Goal: Task Accomplishment & Management: Manage account settings

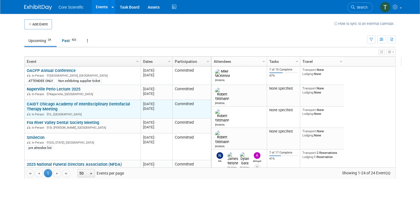
scroll to position [33, 0]
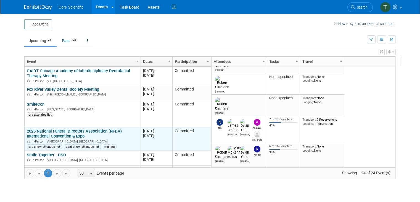
click at [86, 130] on link "2025 National Funeral Directors Association (NFDA) International Convention & E…" at bounding box center [74, 133] width 95 height 10
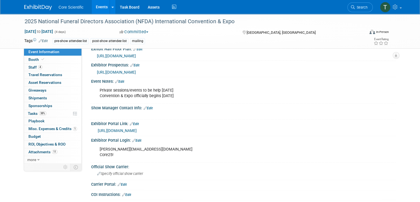
scroll to position [249, 0]
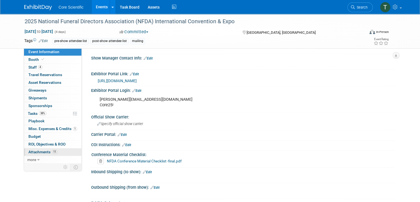
click at [34, 152] on span "Attachments 11" at bounding box center [42, 151] width 29 height 4
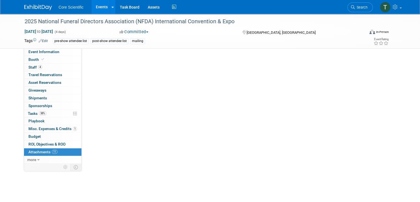
scroll to position [0, 0]
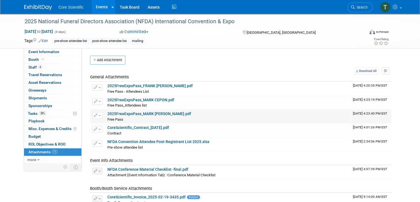
click at [99, 115] on span "button" at bounding box center [100, 115] width 2 height 1
click at [109, 142] on button "Delete Attachment" at bounding box center [116, 143] width 43 height 7
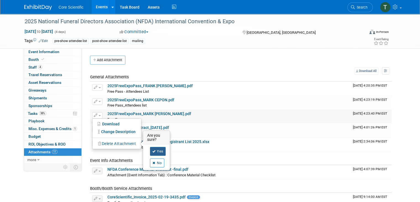
click at [156, 151] on link "Yes" at bounding box center [158, 151] width 16 height 9
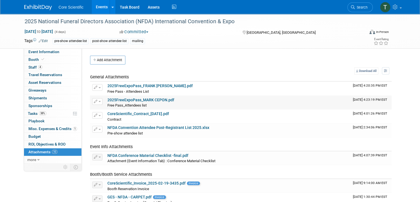
click at [96, 99] on button "button" at bounding box center [97, 101] width 10 height 7
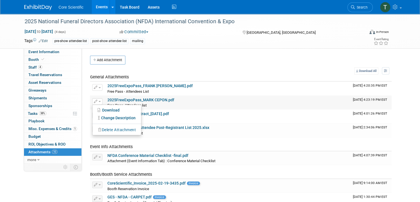
click at [113, 130] on button "Delete Attachment" at bounding box center [116, 129] width 43 height 7
click at [154, 136] on link "Yes" at bounding box center [158, 137] width 16 height 9
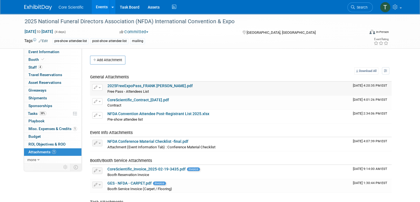
click at [99, 87] on span "button" at bounding box center [100, 87] width 2 height 1
click at [119, 114] on button "Delete Attachment" at bounding box center [116, 115] width 43 height 7
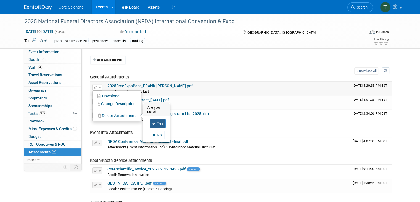
click at [156, 122] on link "Yes" at bounding box center [158, 123] width 16 height 9
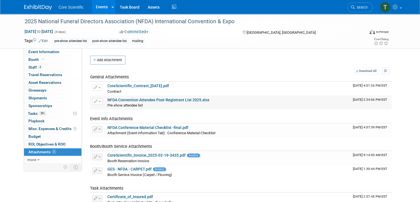
click at [145, 98] on link "NFDA Convention Attendee Post-Registrant List 2025.xlsx" at bounding box center [158, 100] width 102 height 4
click at [106, 59] on button "Add Attachment" at bounding box center [107, 60] width 35 height 9
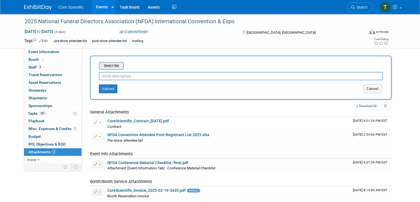
click at [112, 64] on input "file" at bounding box center [90, 65] width 66 height 7
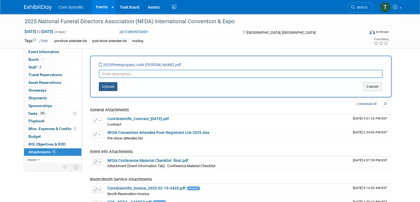
click at [102, 83] on button "Upload" at bounding box center [108, 86] width 19 height 9
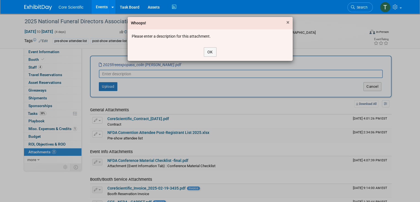
click at [289, 21] on span "×" at bounding box center [287, 22] width 3 height 7
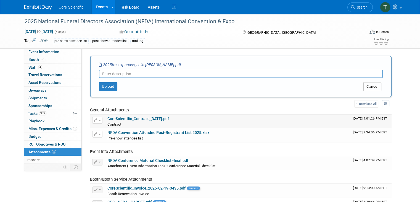
click at [372, 86] on button "Cancel" at bounding box center [373, 86] width 18 height 9
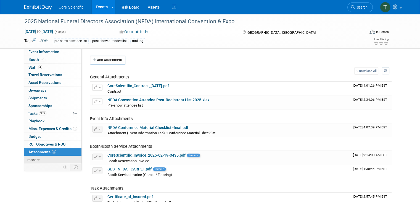
click at [37, 159] on icon at bounding box center [38, 160] width 2 height 4
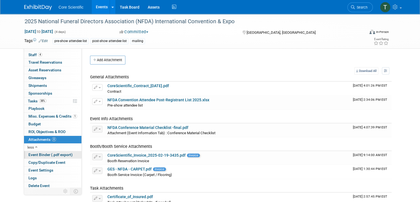
scroll to position [13, 0]
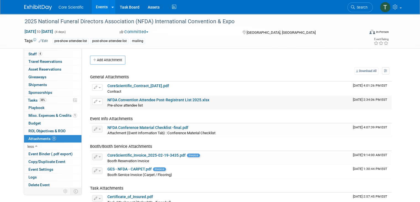
click at [145, 101] on link "NFDA Convention Attendee Post-Registrant List 2025.xlsx" at bounding box center [158, 100] width 102 height 4
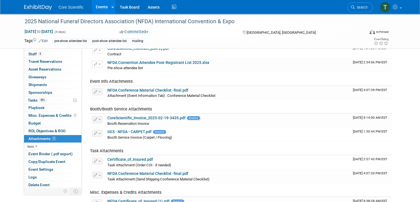
scroll to position [83, 0]
